Goal: Task Accomplishment & Management: Complete application form

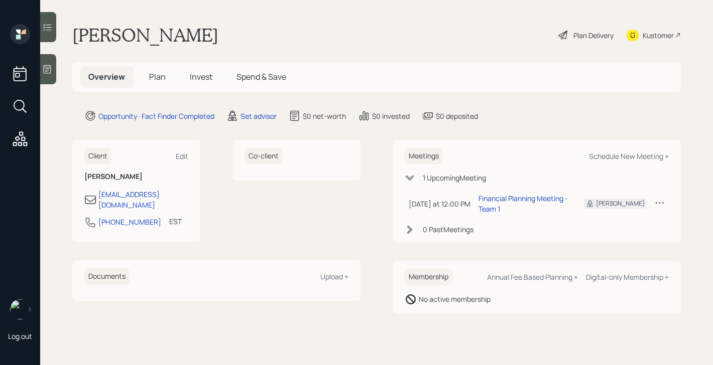
click at [163, 75] on span "Plan" at bounding box center [157, 76] width 17 height 11
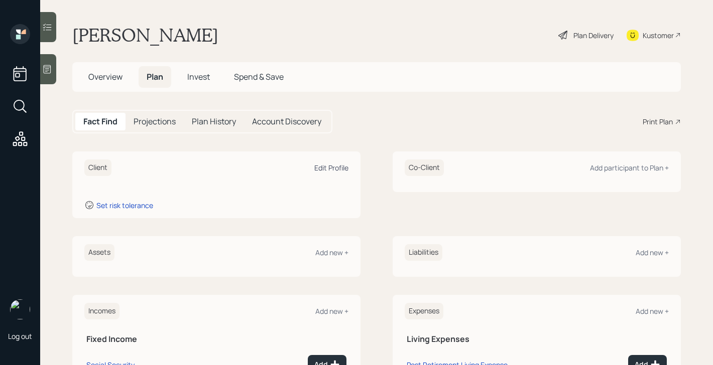
click at [332, 169] on div "Edit Profile" at bounding box center [331, 168] width 34 height 10
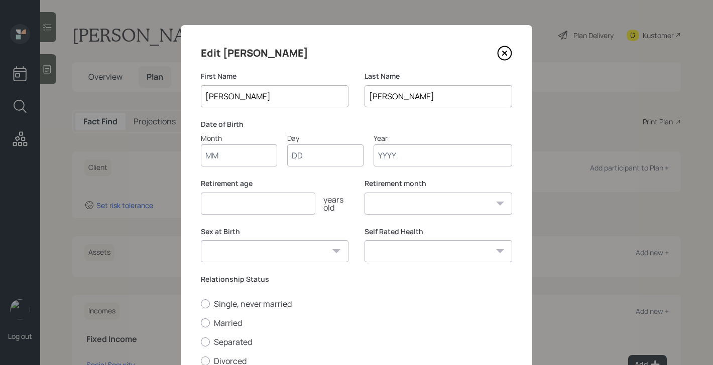
click at [258, 154] on input "Month" at bounding box center [239, 156] width 76 height 22
type input "01"
type input "1973"
select select "1"
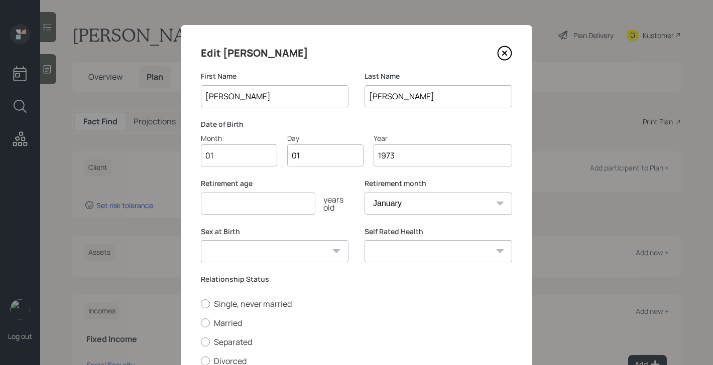
type input "1973"
click at [211, 213] on input "number" at bounding box center [258, 204] width 114 height 22
type input "50"
click at [245, 259] on select "Male Female Other / Prefer not to say" at bounding box center [275, 251] width 148 height 22
click at [201, 240] on select "Male Female Other / Prefer not to say" at bounding box center [275, 251] width 148 height 22
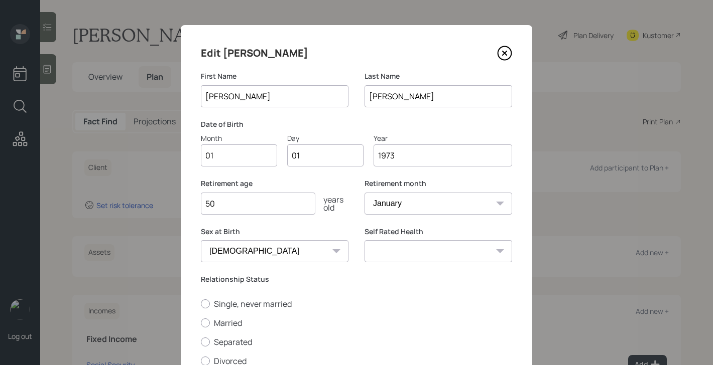
click at [255, 251] on select "Male Female Other / Prefer not to say" at bounding box center [275, 251] width 148 height 22
select select "male"
click at [201, 240] on select "Male Female Other / Prefer not to say" at bounding box center [275, 251] width 148 height 22
click at [228, 326] on label "Married" at bounding box center [356, 323] width 311 height 11
click at [201, 323] on input "Married" at bounding box center [200, 323] width 1 height 1
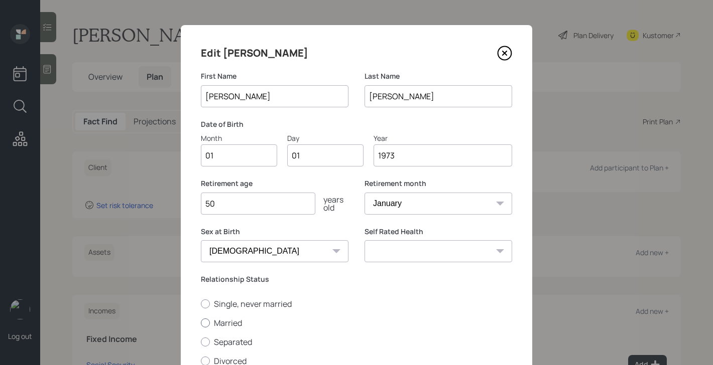
radio input "true"
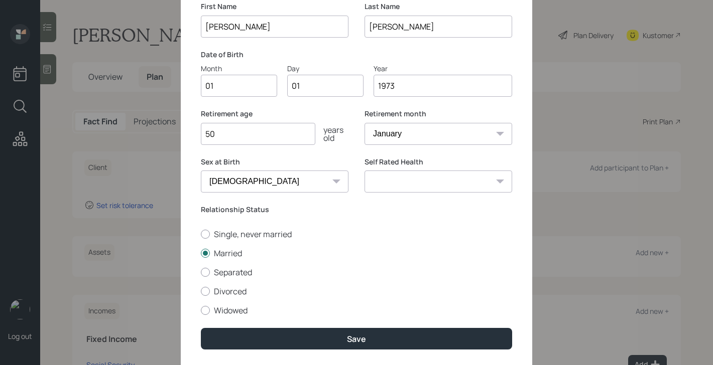
scroll to position [100, 0]
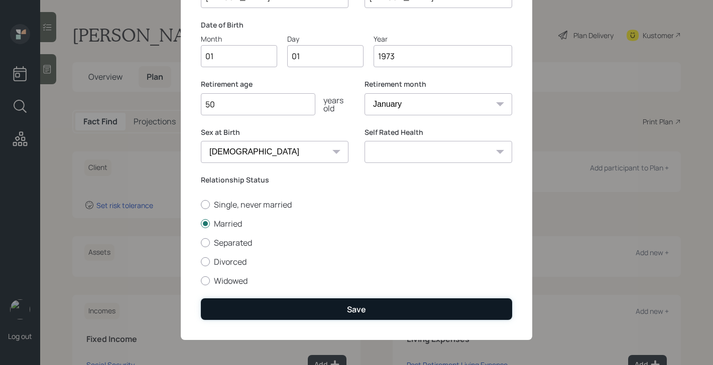
click at [289, 315] on button "Save" at bounding box center [356, 310] width 311 height 22
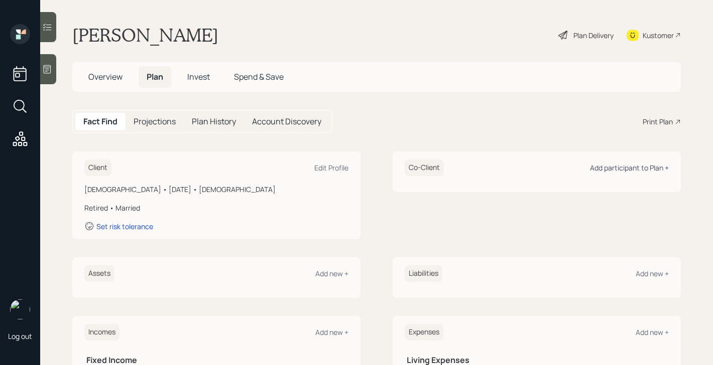
click at [634, 171] on div "Add participant to Plan +" at bounding box center [629, 168] width 79 height 10
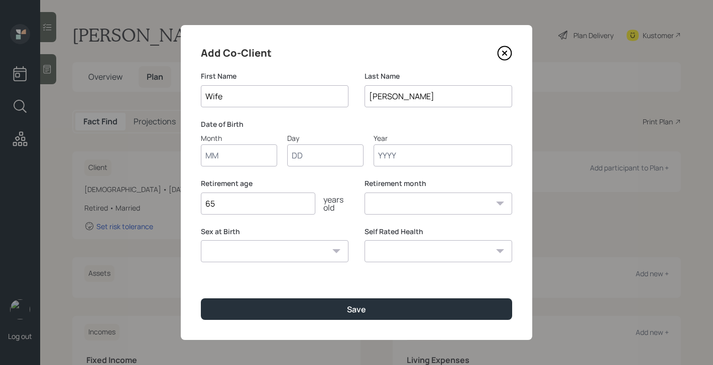
type input "Wife"
click at [253, 163] on input "Month" at bounding box center [239, 156] width 76 height 22
type input "01"
type input "1973"
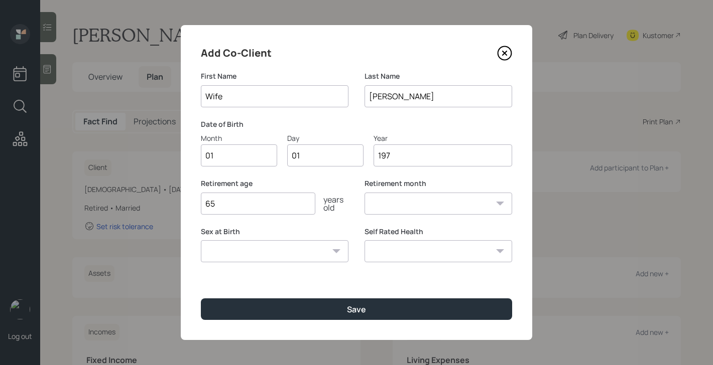
select select "1"
type input "1973"
click at [244, 209] on input "65" at bounding box center [258, 204] width 114 height 22
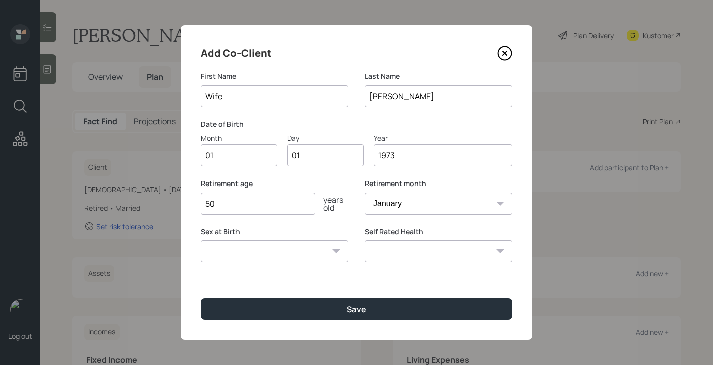
type input "50"
click at [249, 252] on select "Male Female Other / Prefer not to say" at bounding box center [275, 251] width 148 height 22
select select "female"
click at [201, 240] on select "Male Female Other / Prefer not to say" at bounding box center [275, 251] width 148 height 22
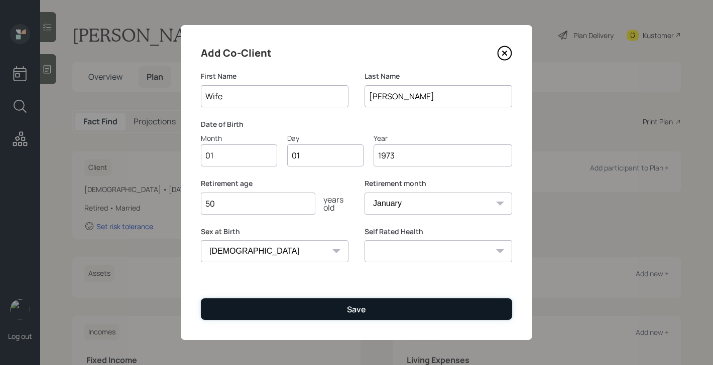
click at [253, 311] on button "Save" at bounding box center [356, 310] width 311 height 22
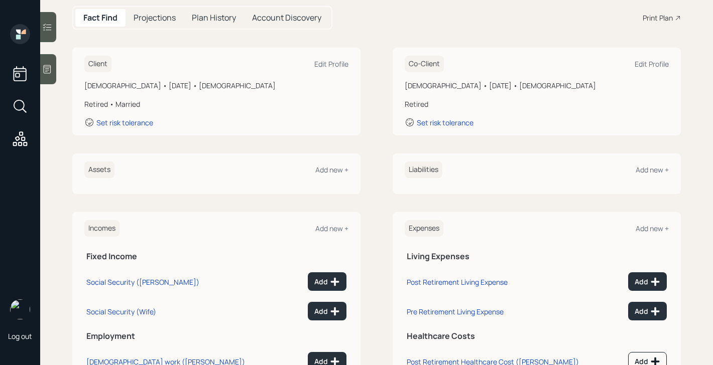
scroll to position [105, 0]
click at [335, 170] on div "Add new +" at bounding box center [331, 169] width 33 height 10
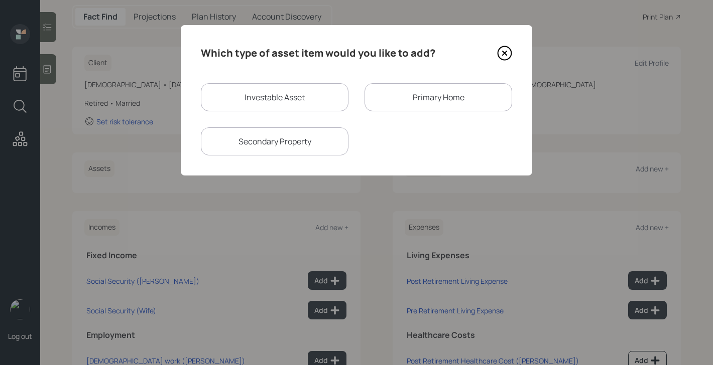
click at [294, 109] on div "Investable Asset" at bounding box center [275, 97] width 148 height 28
select select "taxable"
select select "balanced"
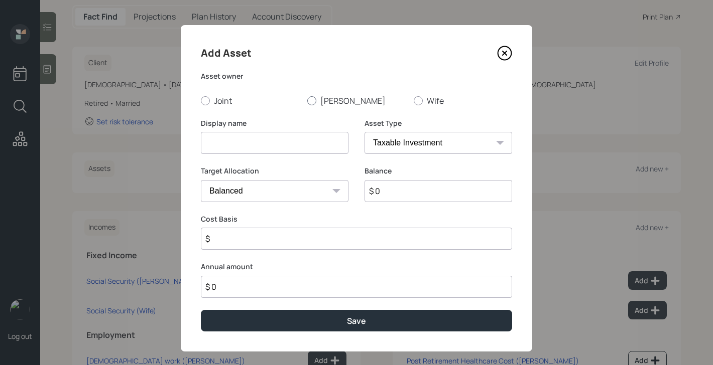
click at [317, 98] on label "Frank" at bounding box center [356, 100] width 98 height 11
click at [307, 100] on input "Frank" at bounding box center [307, 100] width 1 height 1
radio input "true"
click at [225, 97] on label "Joint" at bounding box center [250, 100] width 98 height 11
click at [201, 100] on input "Joint" at bounding box center [200, 100] width 1 height 1
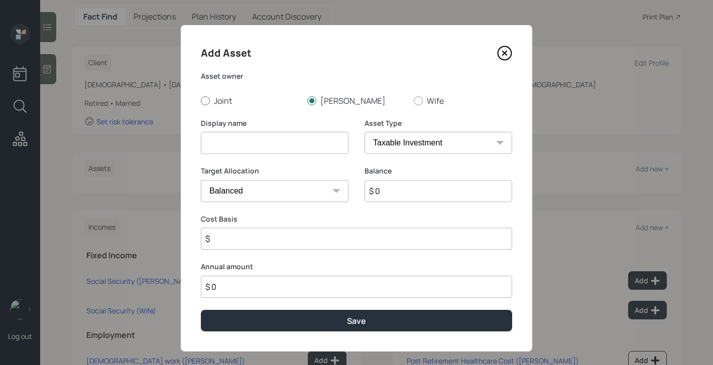
radio input "true"
click at [236, 144] on input at bounding box center [275, 143] width 148 height 22
type input "Savings"
click at [389, 145] on select "SEP IRA IRA Roth IRA 401(k) Roth 401(k) 403(b) Roth 403(b) 457(b) Roth 457(b) H…" at bounding box center [438, 143] width 148 height 22
click at [316, 101] on div at bounding box center [311, 100] width 9 height 9
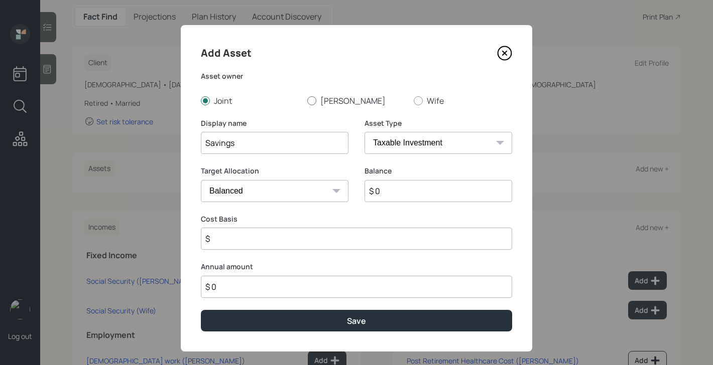
click at [307, 101] on input "Frank" at bounding box center [307, 100] width 1 height 1
radio input "true"
click at [430, 155] on div "Asset Type SEP IRA IRA Roth IRA 401(k) Roth 401(k) 403(b) Roth 403(b) 457(b) Ro…" at bounding box center [438, 142] width 148 height 48
click at [430, 147] on select "SEP IRA IRA Roth IRA 401(k) Roth 401(k) 403(b) Roth 403(b) 457(b) Roth 457(b) H…" at bounding box center [438, 143] width 148 height 22
select select "cash"
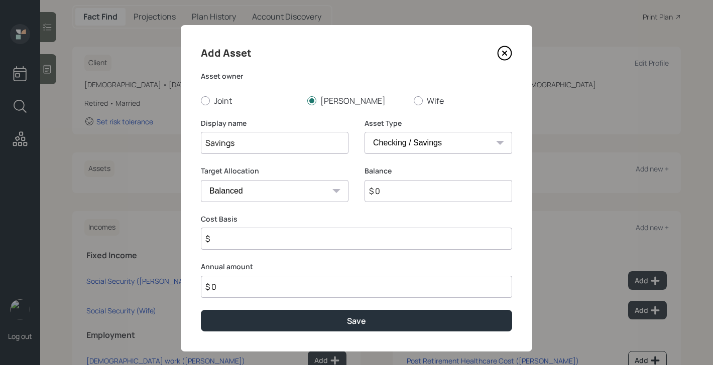
click at [364, 132] on select "SEP IRA IRA Roth IRA 401(k) Roth 401(k) 403(b) Roth 403(b) 457(b) Roth 457(b) H…" at bounding box center [438, 143] width 148 height 22
type input "$"
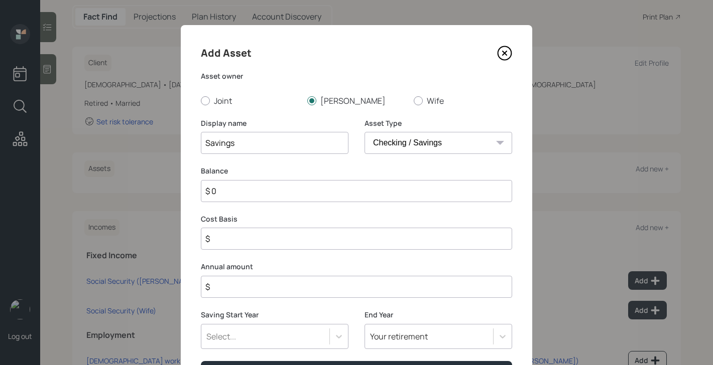
click at [353, 191] on input "$ 0" at bounding box center [356, 191] width 311 height 22
type input "$ 7"
type input "$ 75"
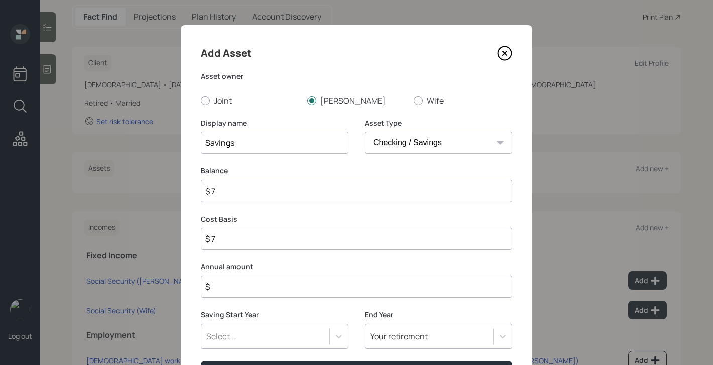
type input "$ 75"
type input "$ 750"
type input "$ 7,500"
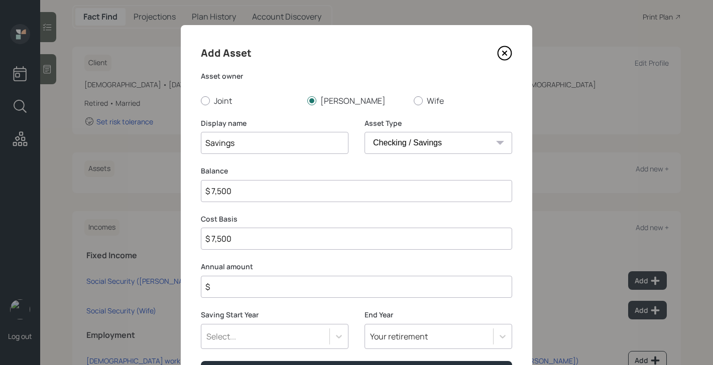
type input "$ 75,000"
type input "$ 750,000"
click at [345, 284] on input "$" at bounding box center [356, 287] width 311 height 22
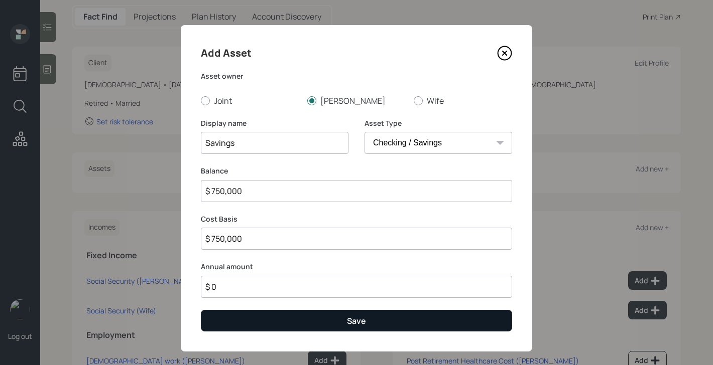
type input "$ 0"
click at [345, 328] on button "Save" at bounding box center [356, 321] width 311 height 22
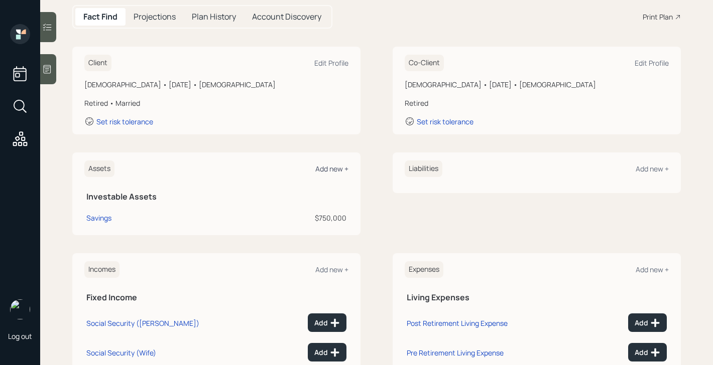
click at [337, 172] on div "Add new +" at bounding box center [331, 169] width 33 height 10
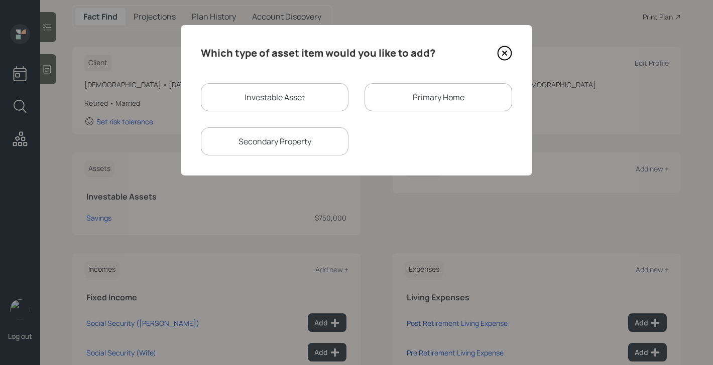
click at [306, 105] on div "Investable Asset" at bounding box center [275, 97] width 148 height 28
select select "taxable"
select select "balanced"
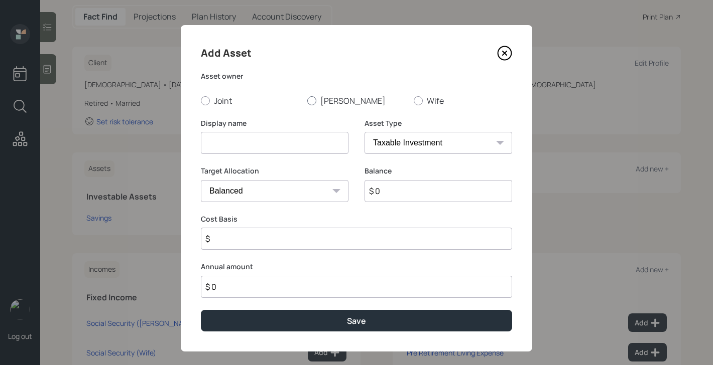
click at [313, 100] on div at bounding box center [311, 100] width 9 height 9
click at [307, 100] on input "Frank" at bounding box center [307, 100] width 1 height 1
radio input "true"
click at [301, 142] on input at bounding box center [275, 143] width 148 height 22
type input "Stocks/ETFs"
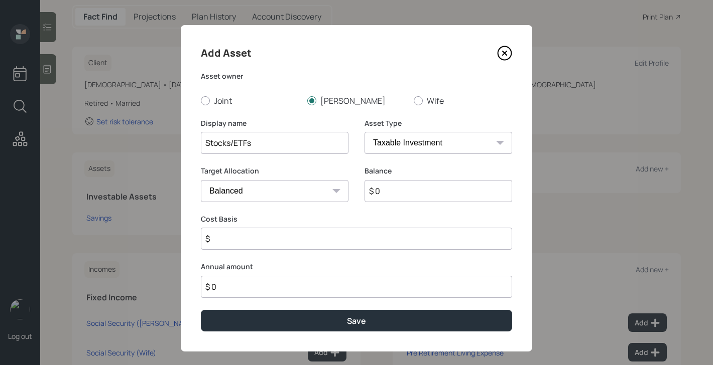
click at [445, 146] on select "SEP IRA IRA Roth IRA 401(k) Roth 401(k) 403(b) Roth 403(b) 457(b) Roth 457(b) H…" at bounding box center [438, 143] width 148 height 22
click at [364, 132] on select "SEP IRA IRA Roth IRA 401(k) Roth 401(k) 403(b) Roth 403(b) 457(b) Roth 457(b) H…" at bounding box center [438, 143] width 148 height 22
click at [411, 199] on input "$ 0" at bounding box center [438, 191] width 148 height 22
click at [411, 194] on input "$ 0" at bounding box center [438, 191] width 148 height 22
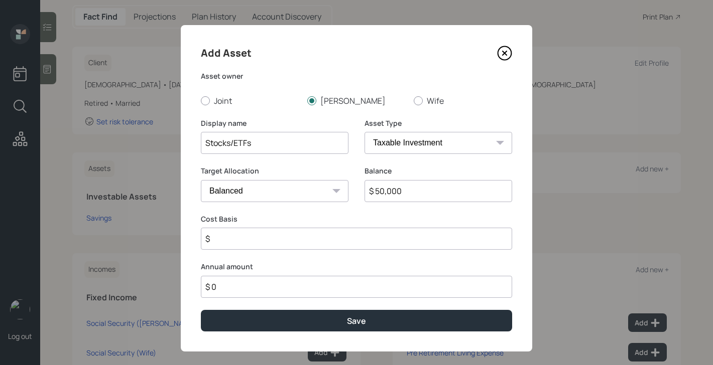
type input "$ 50,000"
click at [390, 233] on input "$" at bounding box center [356, 239] width 311 height 22
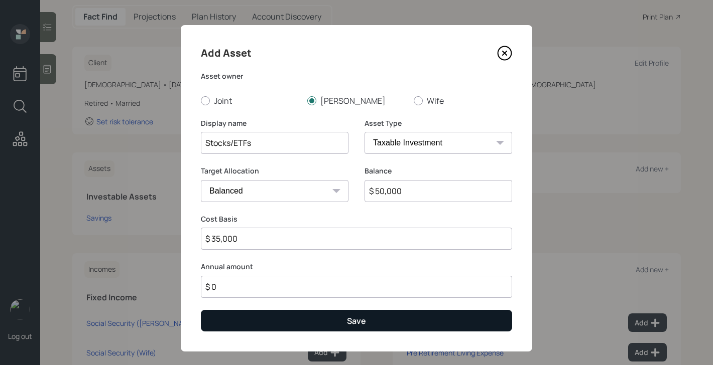
type input "$ 35,000"
click at [401, 320] on button "Save" at bounding box center [356, 321] width 311 height 22
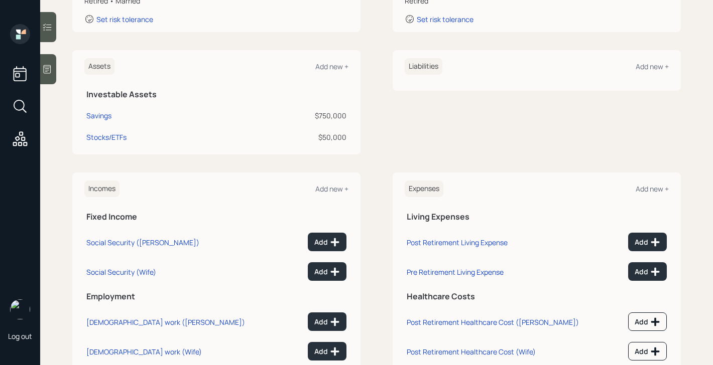
scroll to position [239, 0]
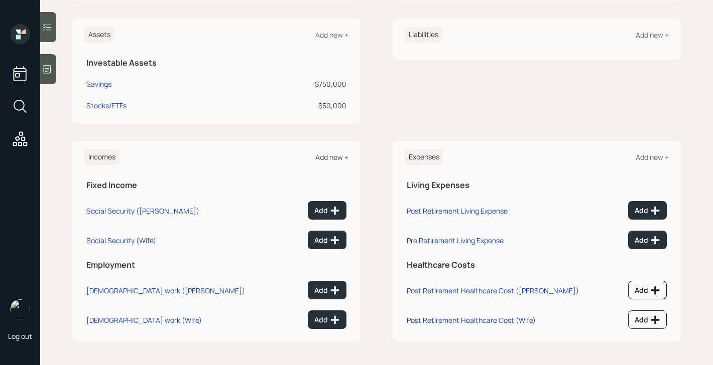
click at [336, 159] on div "Add new +" at bounding box center [331, 158] width 33 height 10
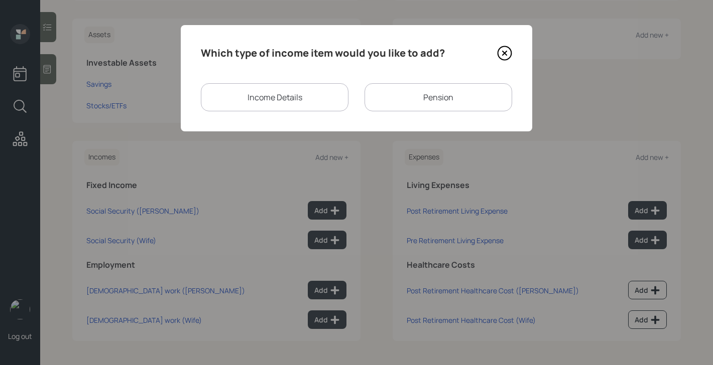
click at [404, 93] on div "Pension" at bounding box center [438, 97] width 148 height 28
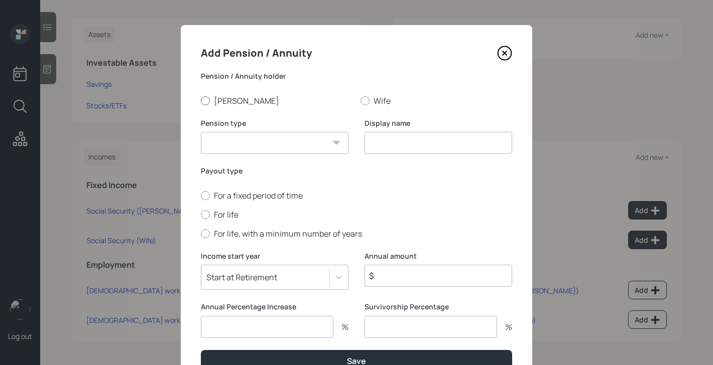
click at [229, 99] on label "Frank" at bounding box center [277, 100] width 152 height 11
click at [201, 100] on input "Frank" at bounding box center [200, 100] width 1 height 1
radio input "true"
click at [234, 142] on select "Pension Annuity" at bounding box center [275, 143] width 148 height 22
select select "pension"
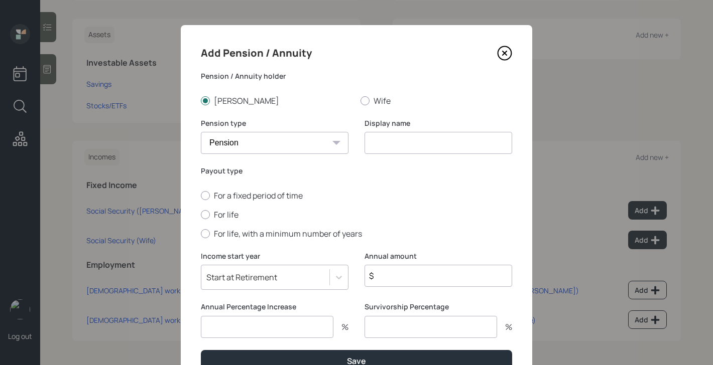
click at [201, 132] on select "Pension Annuity" at bounding box center [275, 143] width 148 height 22
click at [419, 132] on input at bounding box center [438, 143] width 148 height 22
type input "Pension"
click at [223, 218] on label "For life" at bounding box center [356, 214] width 311 height 11
click at [201, 215] on input "For life" at bounding box center [200, 214] width 1 height 1
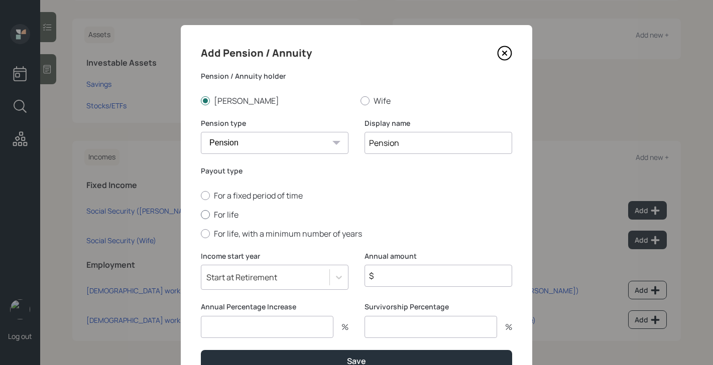
radio input "true"
click at [290, 327] on input "number" at bounding box center [267, 327] width 132 height 22
type input "0"
click at [395, 331] on input "number" at bounding box center [430, 327] width 132 height 22
type input "0"
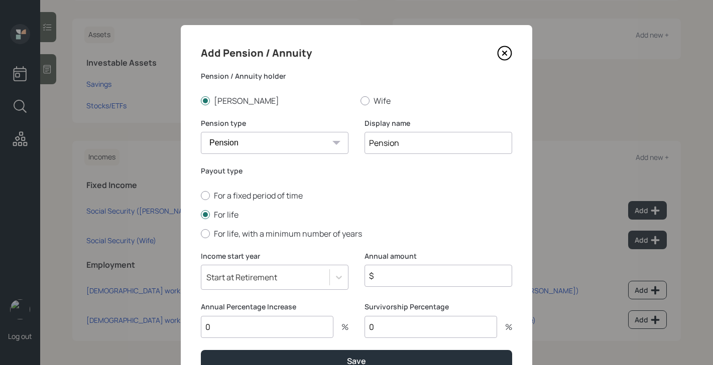
click at [421, 276] on input "$" at bounding box center [438, 276] width 148 height 22
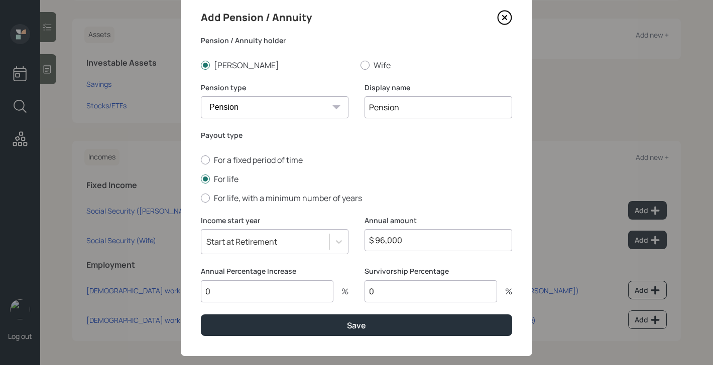
scroll to position [52, 0]
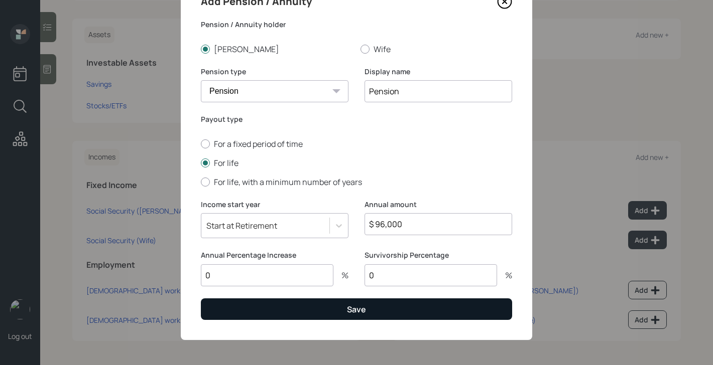
type input "$ 96,000"
click at [399, 312] on button "Save" at bounding box center [356, 310] width 311 height 22
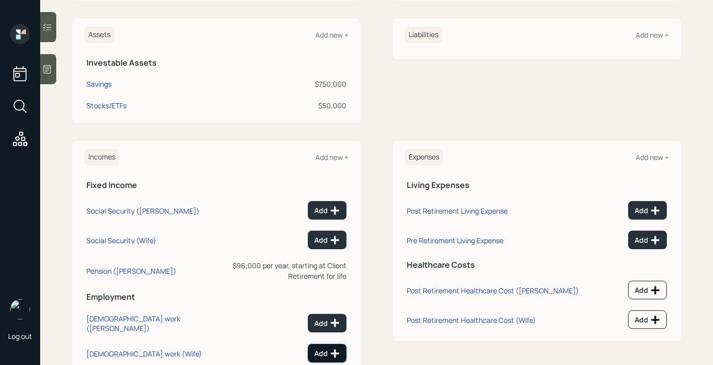
click at [321, 349] on div "Add" at bounding box center [327, 354] width 26 height 10
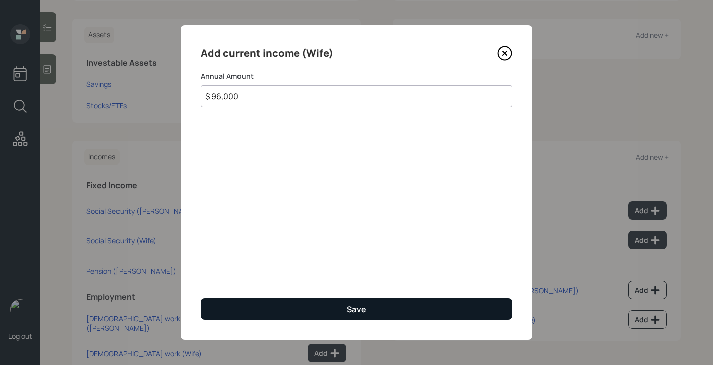
type input "$ 96,000"
click at [340, 307] on button "Save" at bounding box center [356, 310] width 311 height 22
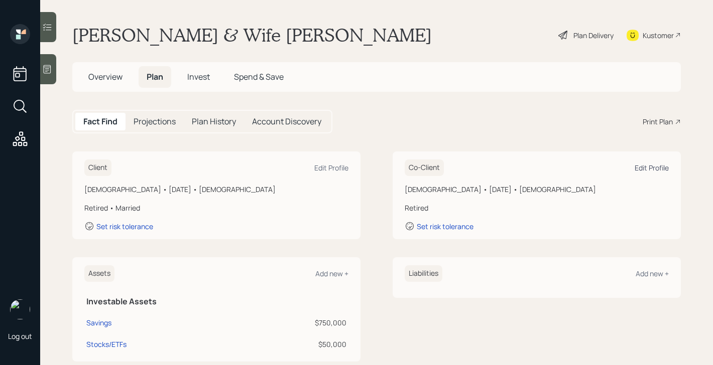
click at [644, 166] on div "Edit Profile" at bounding box center [651, 168] width 34 height 10
select select "female"
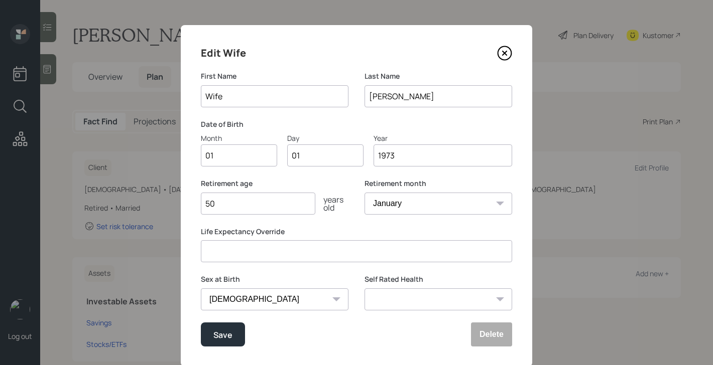
click at [266, 209] on input "50" at bounding box center [258, 204] width 114 height 22
type input "62"
click at [232, 329] on button "Save" at bounding box center [223, 335] width 44 height 24
